Goal: Information Seeking & Learning: Learn about a topic

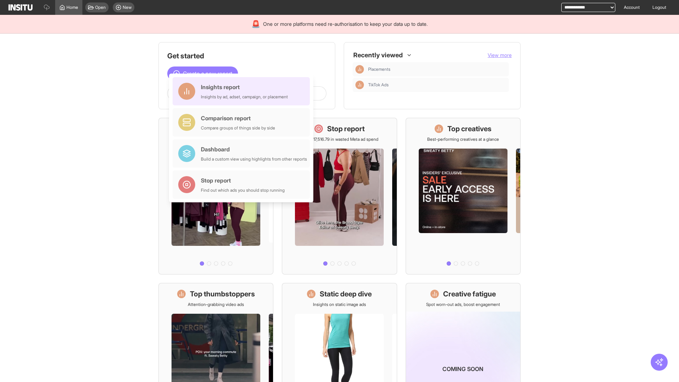
click at [243, 91] on div "Insights report Insights by ad, adset, campaign, or placement" at bounding box center [244, 91] width 87 height 17
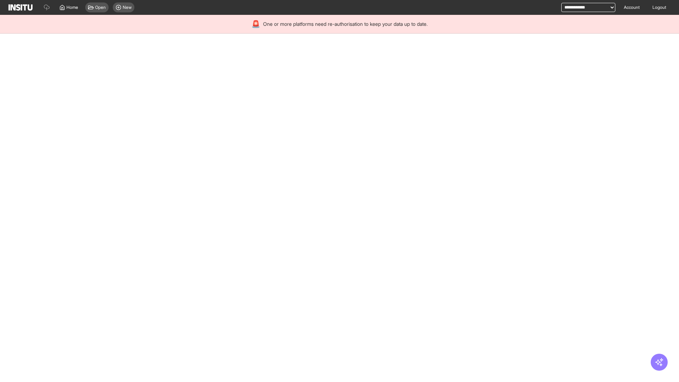
select select "**"
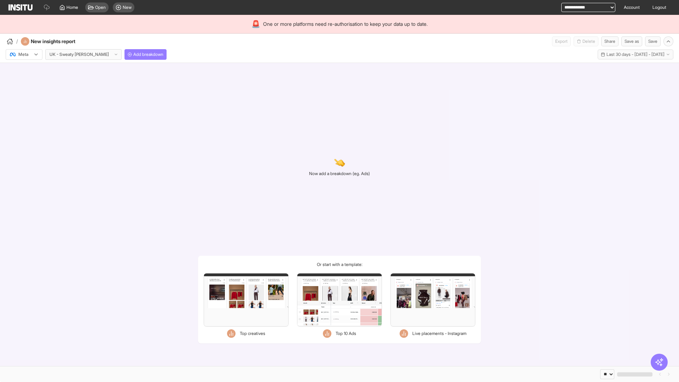
click at [24, 54] on div at bounding box center [19, 54] width 20 height 7
click at [24, 70] on span "Meta" at bounding box center [24, 69] width 10 height 6
click at [133, 54] on span "Add breakdown" at bounding box center [148, 55] width 30 height 6
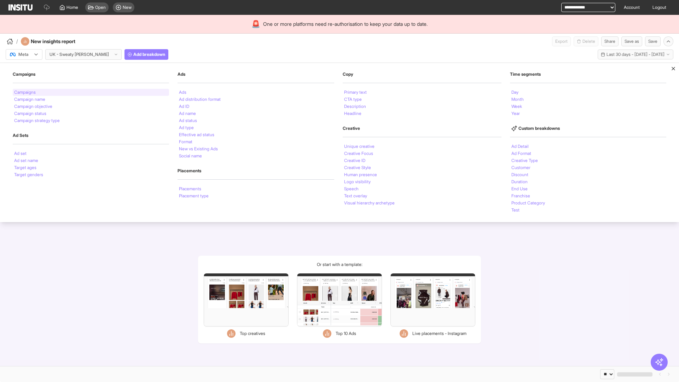
click at [25, 92] on li "Campaigns" at bounding box center [25, 92] width 22 height 4
